Goal: Information Seeking & Learning: Learn about a topic

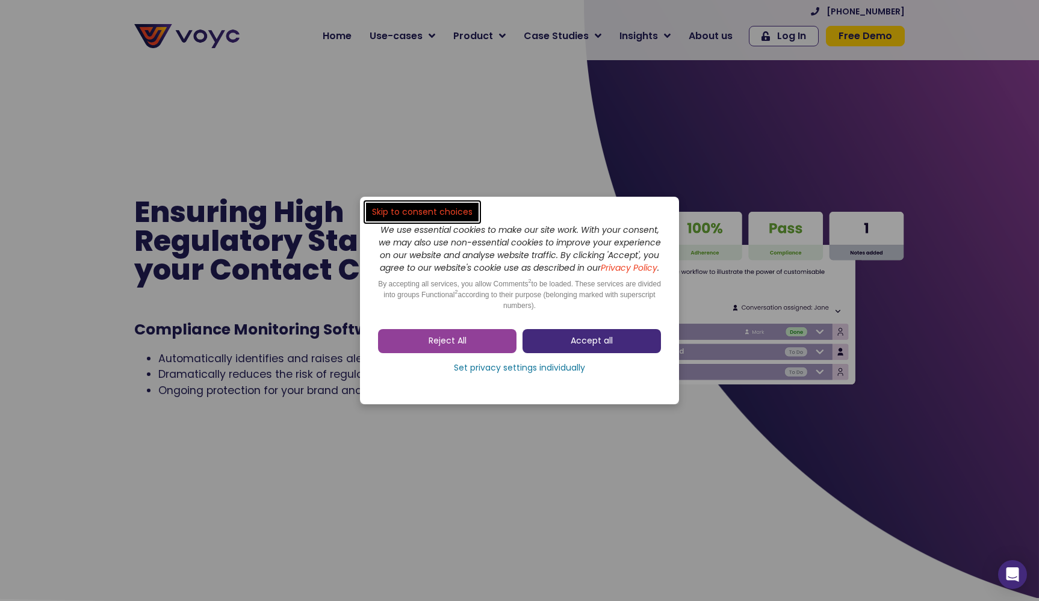
click at [560, 351] on link "Accept all" at bounding box center [592, 341] width 138 height 24
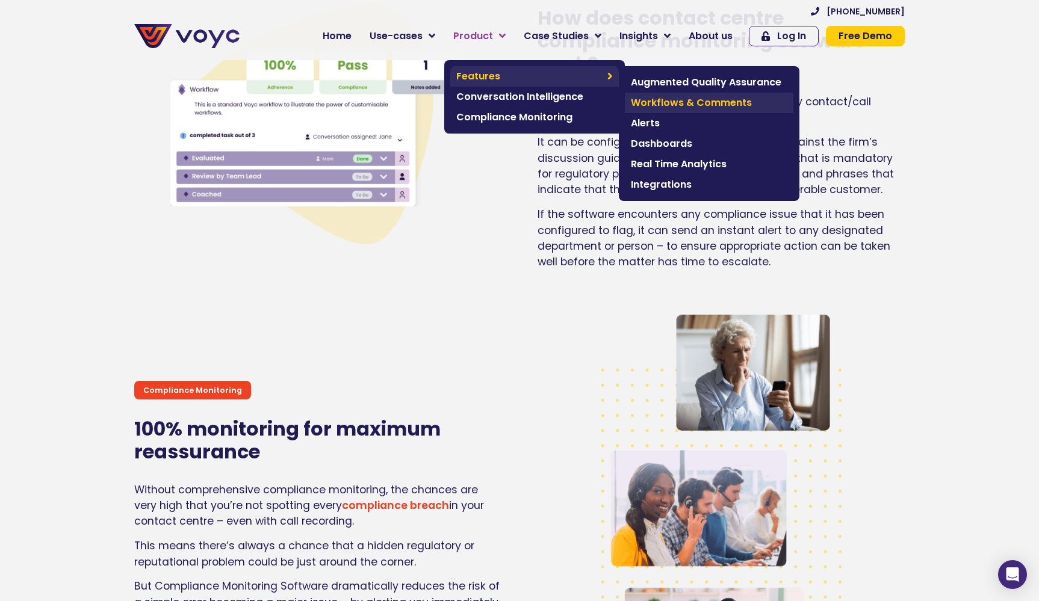
click at [720, 105] on span "Workflows & Comments" at bounding box center [709, 103] width 157 height 14
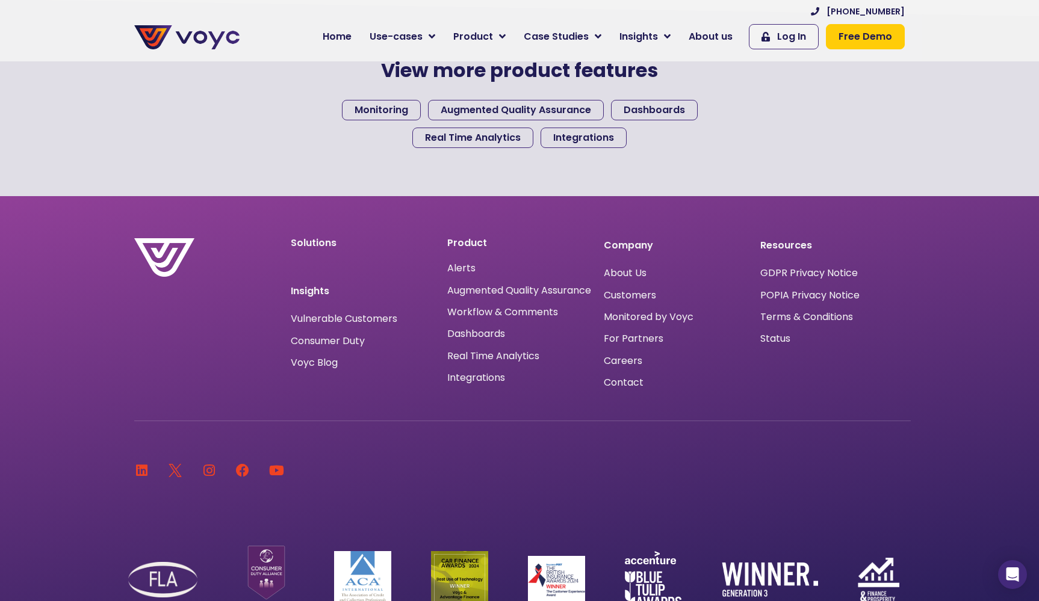
scroll to position [1299, 0]
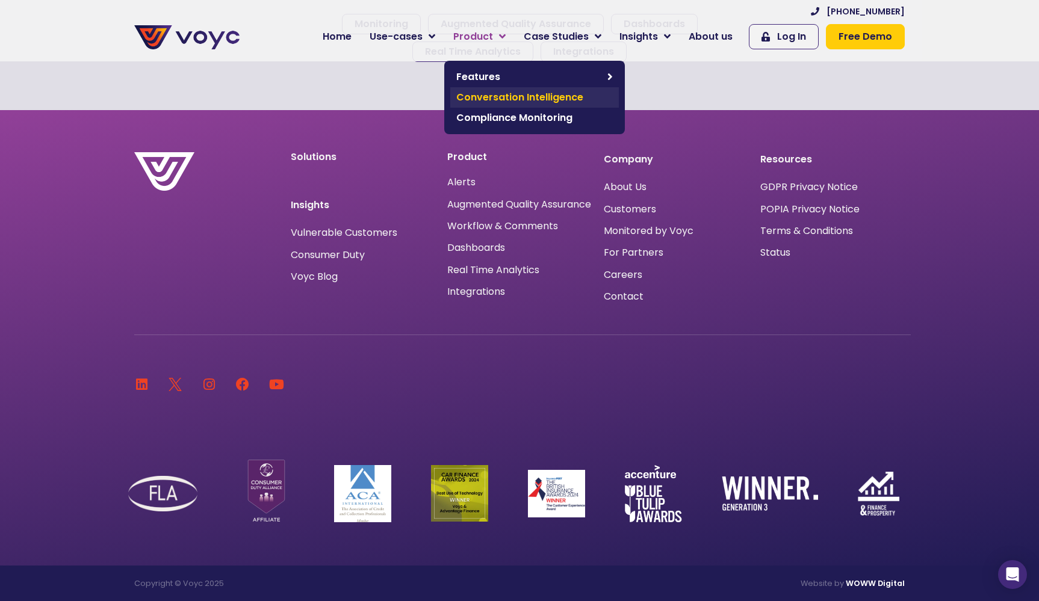
click at [484, 101] on span "Conversation Intelligence" at bounding box center [534, 97] width 157 height 14
